Goal: Information Seeking & Learning: Find specific fact

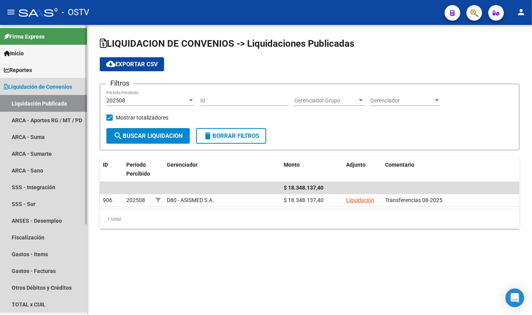
click at [41, 88] on span "Liquidación de Convenios" at bounding box center [38, 87] width 68 height 9
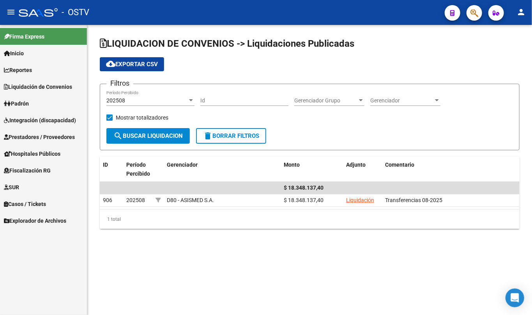
click at [29, 104] on span "Padrón" at bounding box center [16, 103] width 25 height 9
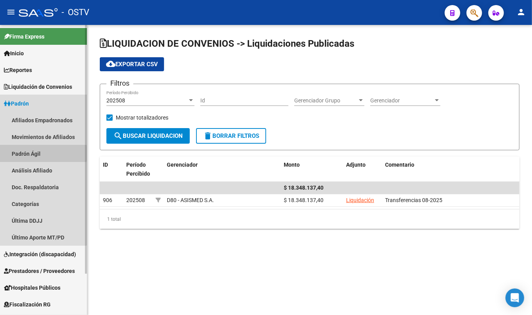
click at [26, 153] on link "Padrón Ágil" at bounding box center [43, 153] width 87 height 17
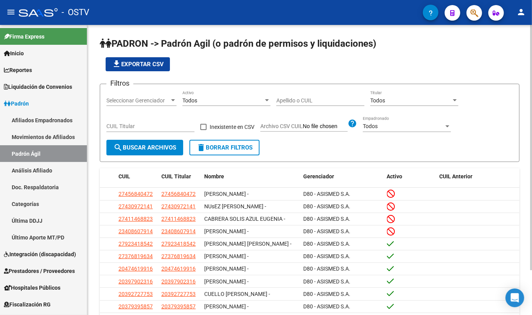
click at [301, 102] on input "Apellido o CUIL" at bounding box center [320, 100] width 88 height 7
type input "razuk"
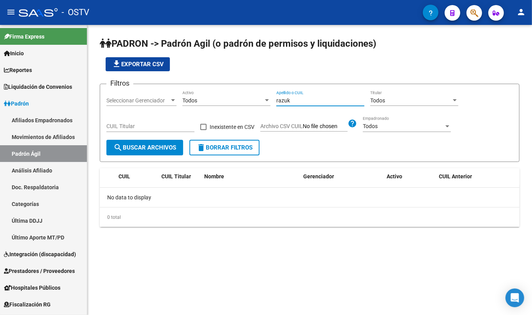
click at [303, 102] on input "razuk" at bounding box center [320, 100] width 88 height 7
